Goal: Find specific page/section: Find specific page/section

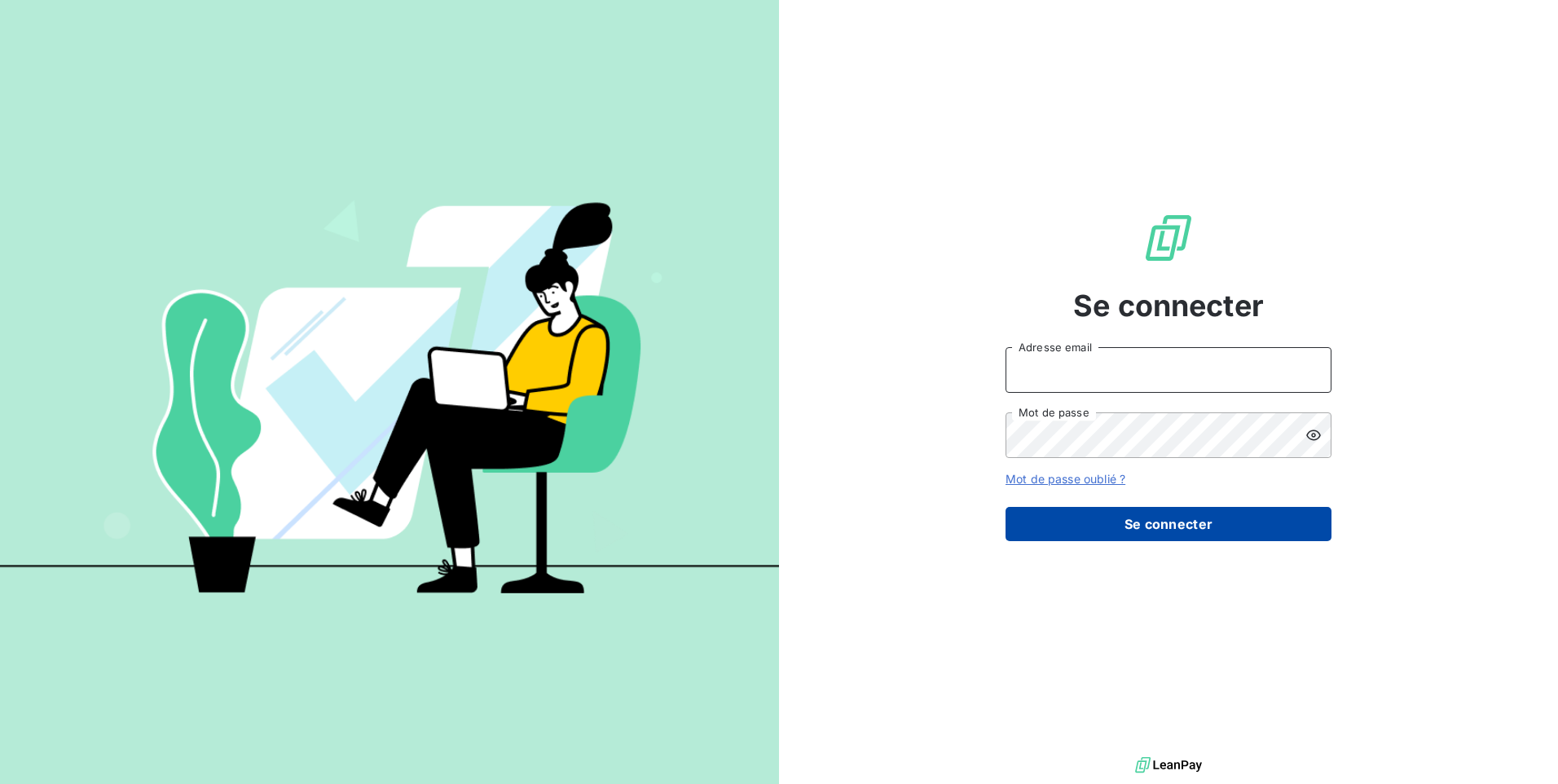
type input "[EMAIL_ADDRESS][DOMAIN_NAME]"
click at [1084, 525] on button "Se connecter" at bounding box center [1168, 523] width 326 height 34
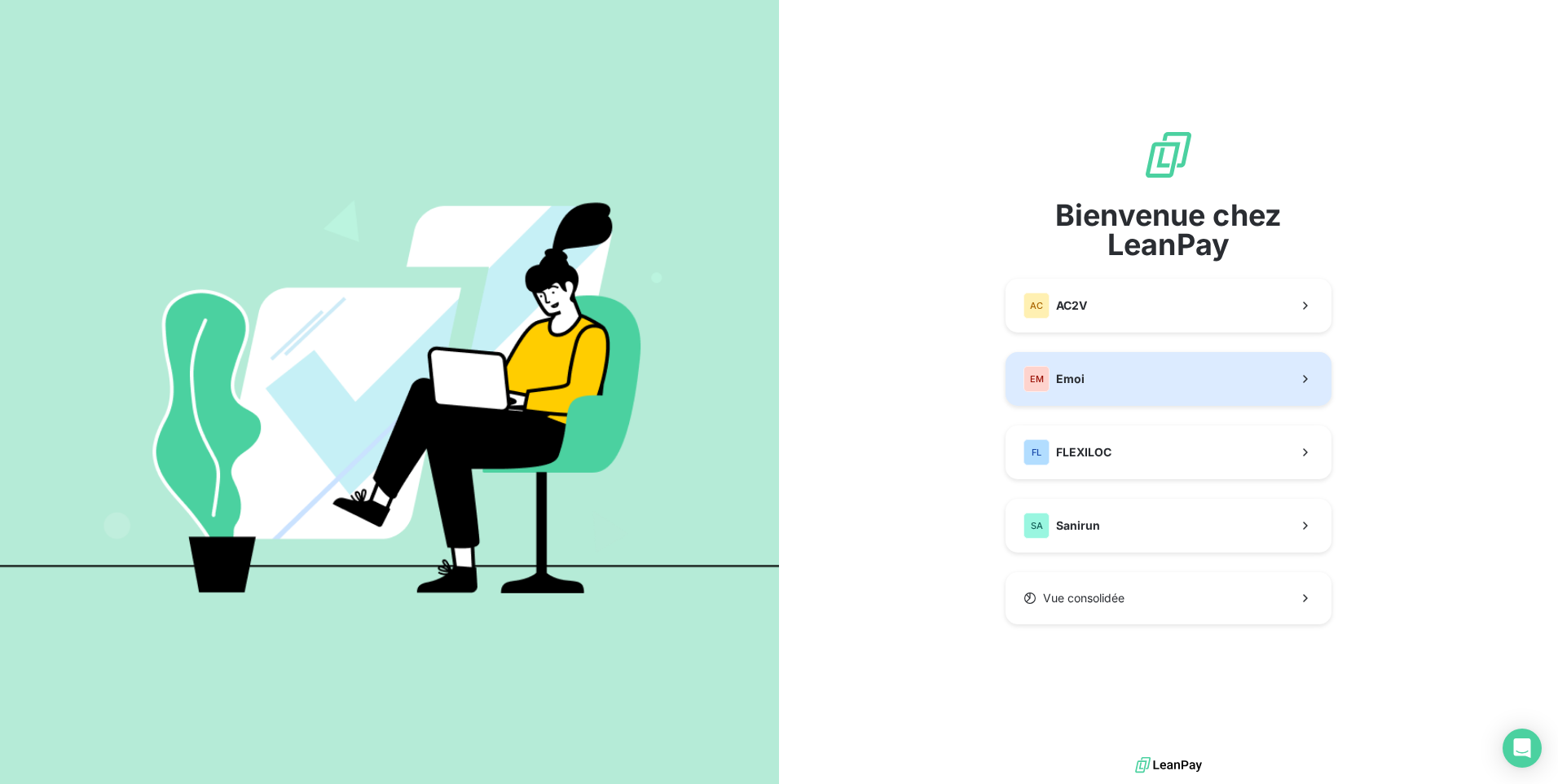
click at [1101, 371] on button "EM Emoi" at bounding box center [1168, 378] width 326 height 54
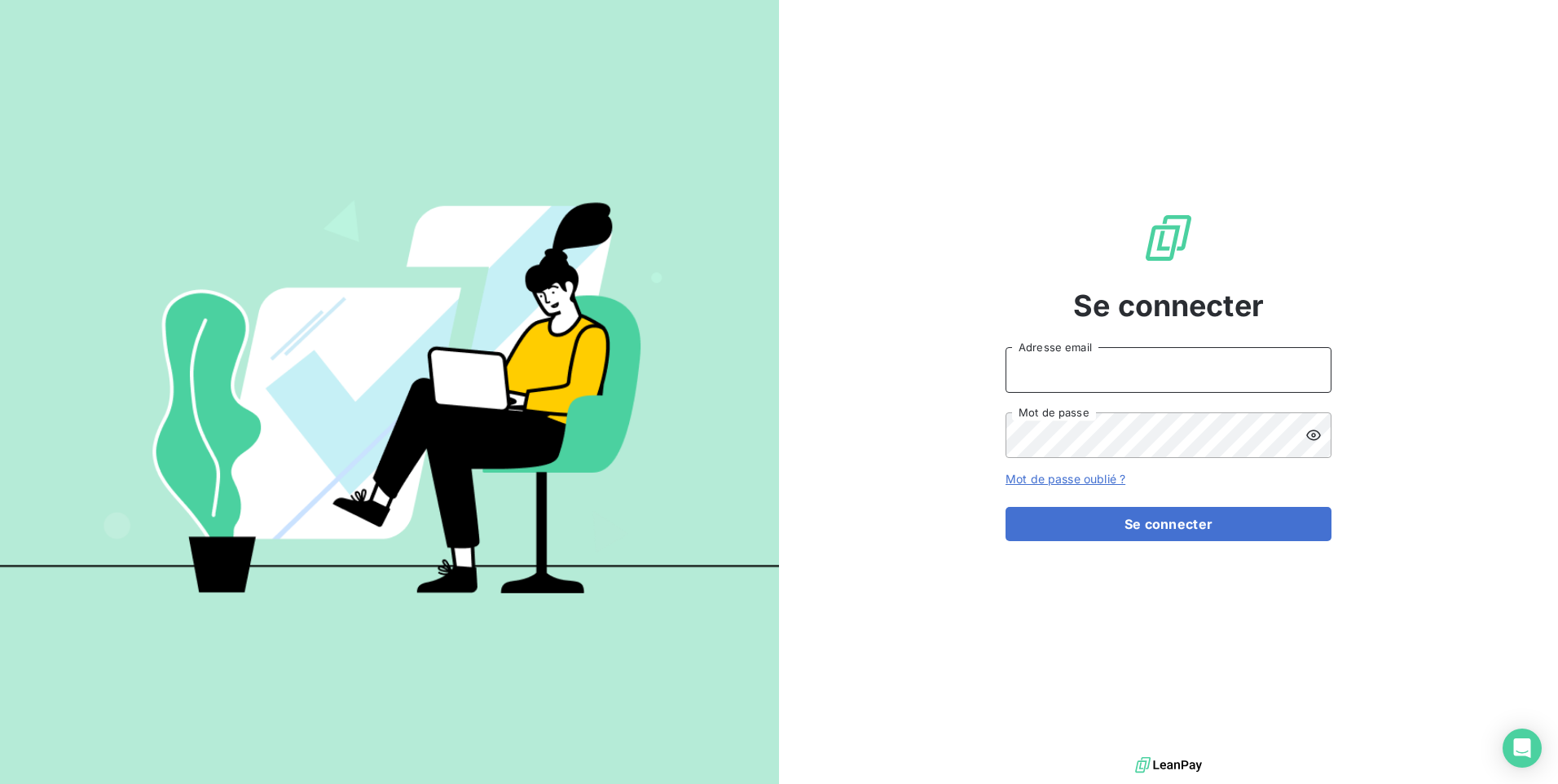
type input "[EMAIL_ADDRESS][DOMAIN_NAME]"
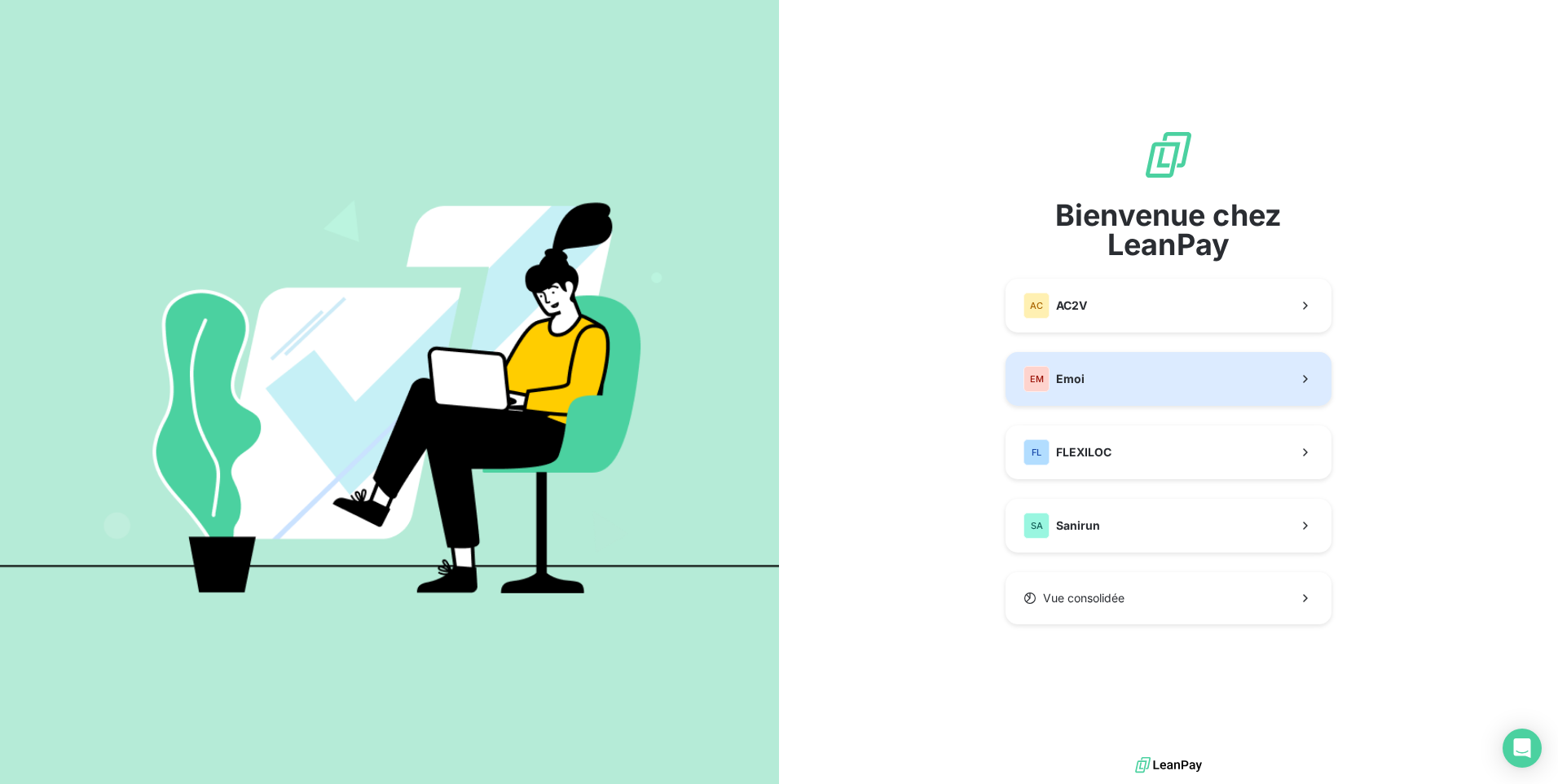
click at [1116, 378] on button "EM Emoi" at bounding box center [1168, 378] width 326 height 54
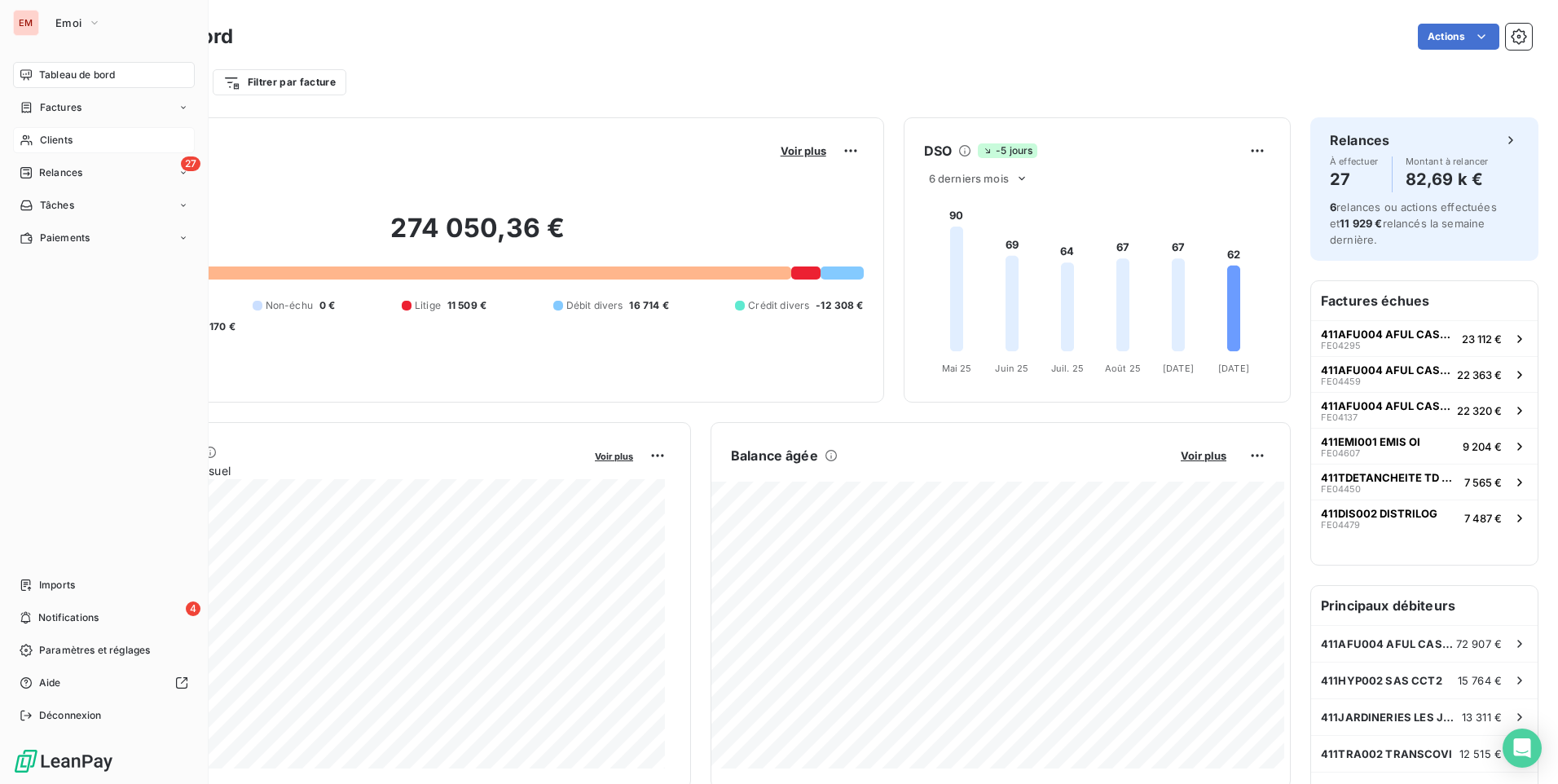
click at [75, 144] on div "Clients" at bounding box center [104, 140] width 181 height 26
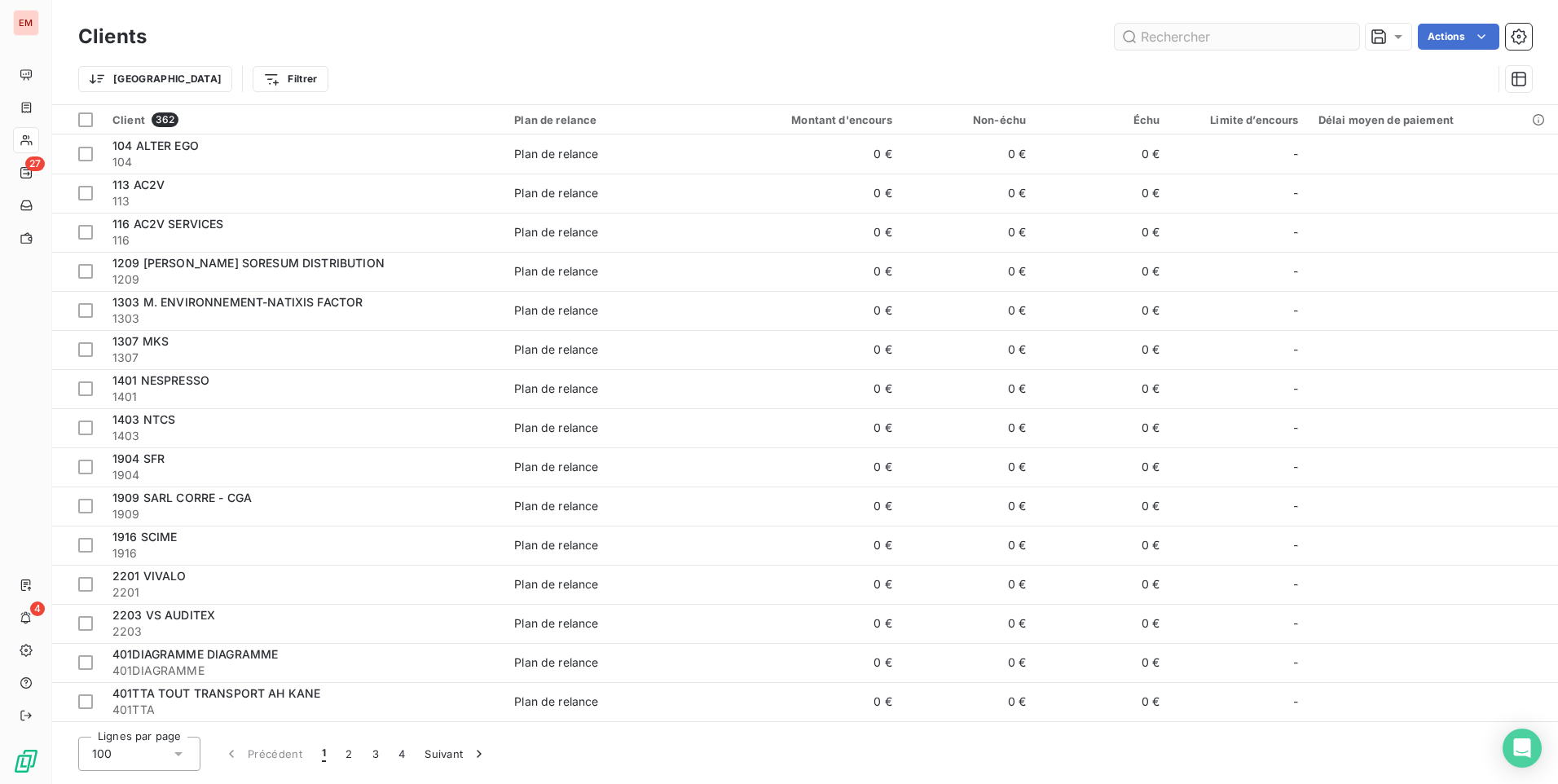
click at [1208, 33] on input "text" at bounding box center [1237, 37] width 245 height 26
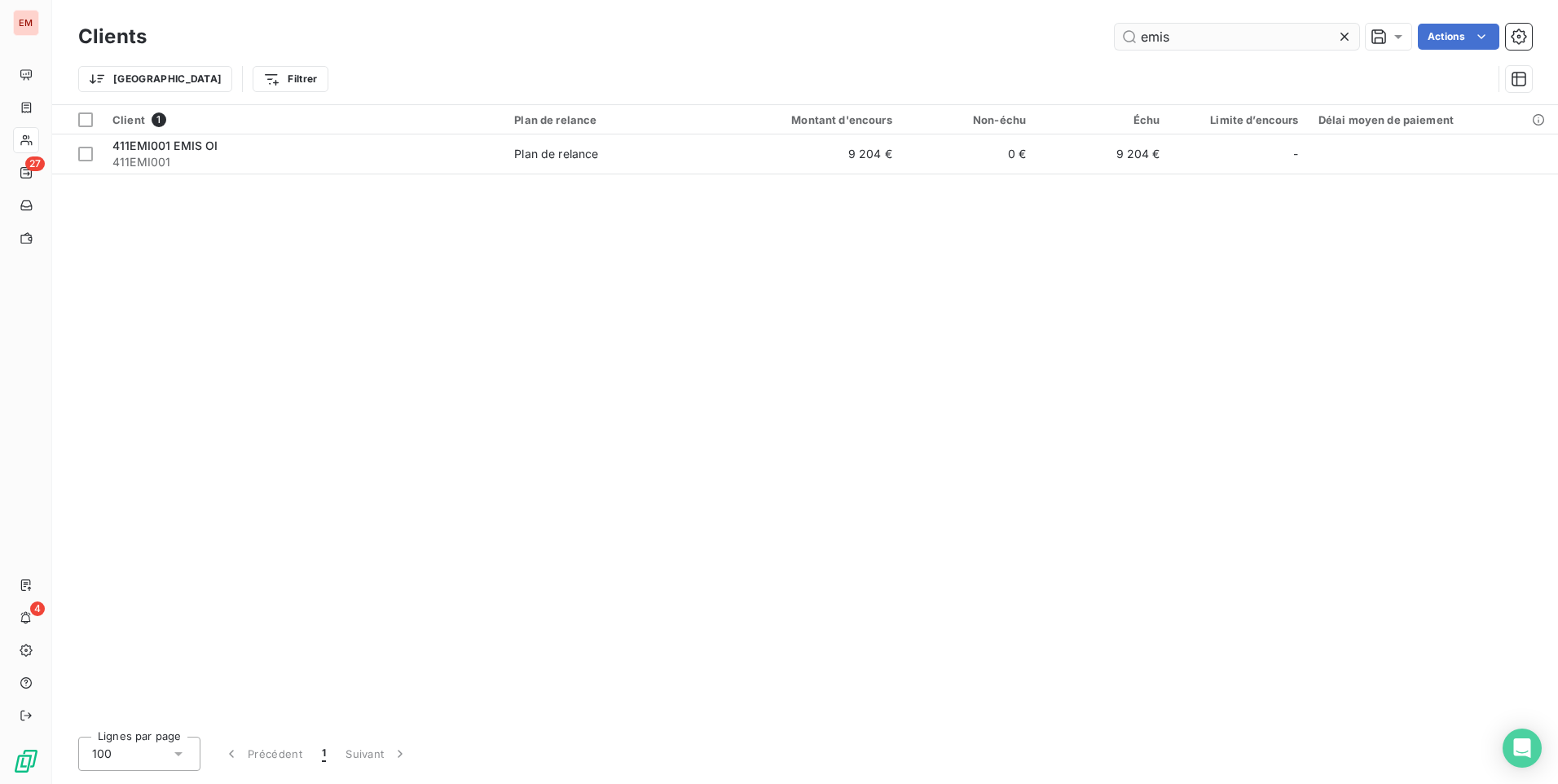
type input "emis"
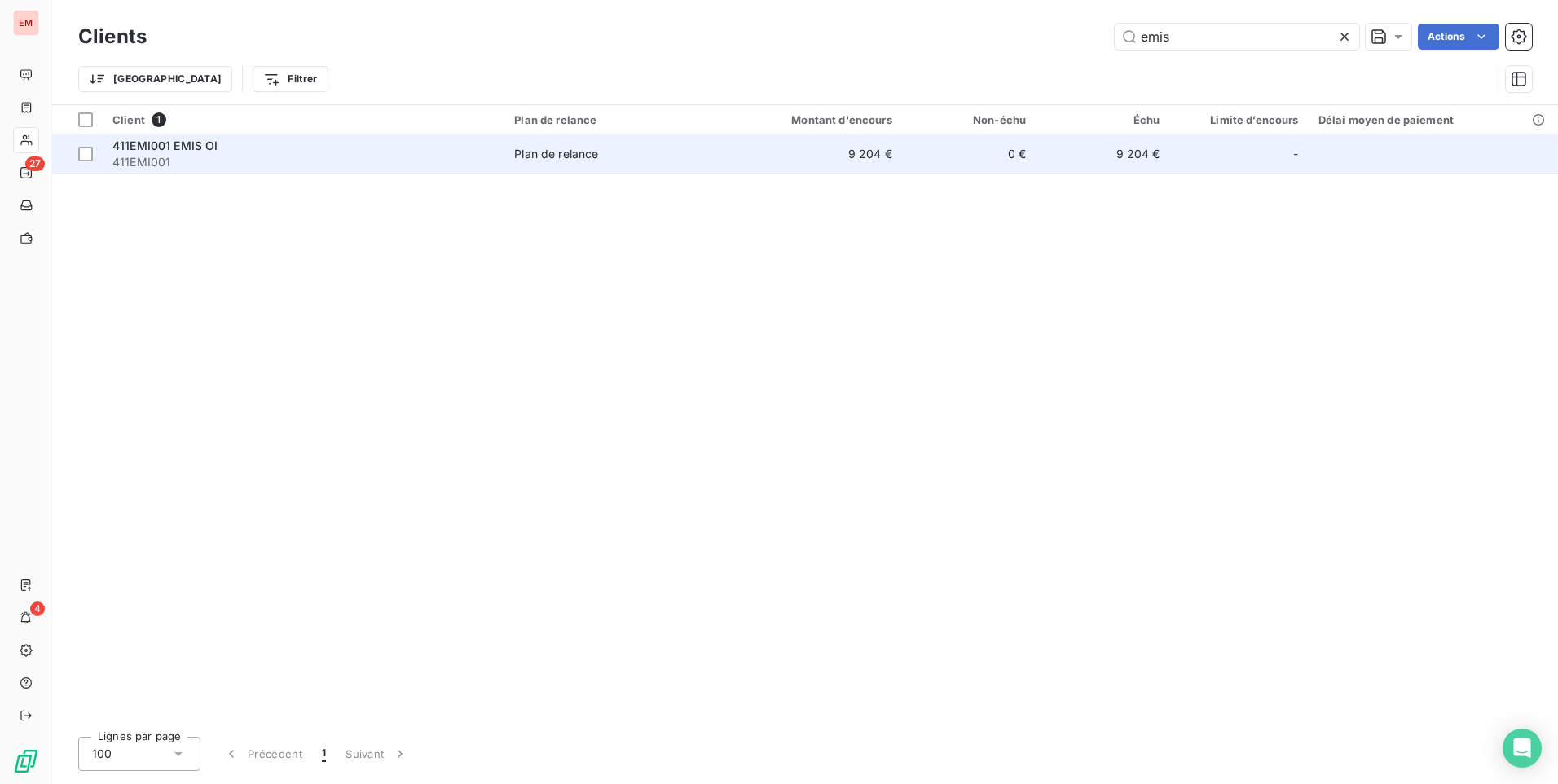
click at [221, 150] on div "411EMI001 EMIS OI" at bounding box center [303, 146] width 382 height 16
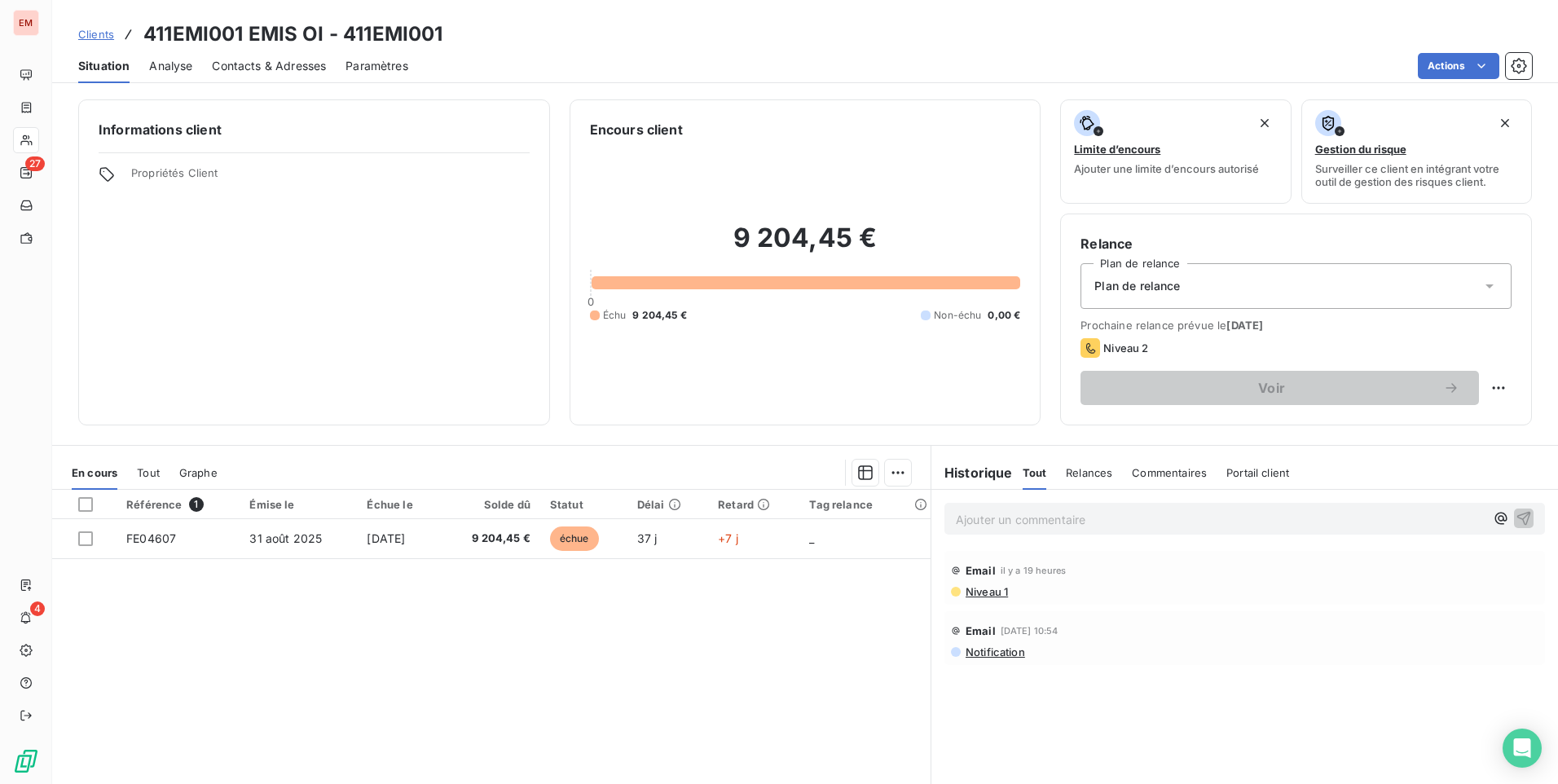
click at [1455, 525] on p "Ajouter un commentaire ﻿" at bounding box center [1220, 519] width 529 height 20
